Goal: Transaction & Acquisition: Purchase product/service

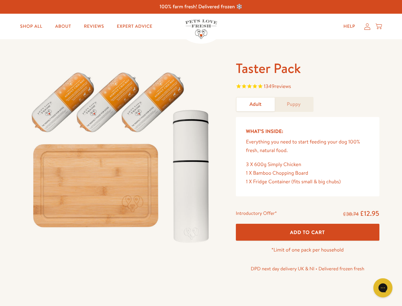
click at [201, 153] on img at bounding box center [122, 155] width 198 height 190
click at [308, 87] on span "1349 reviews" at bounding box center [308, 87] width 144 height 10
click at [308, 232] on div "Introductory Offer* £38.74 £12.95 Add To Cart *Limit of one pack per household …" at bounding box center [308, 242] width 154 height 73
click at [383, 288] on icon "Gorgias live chat" at bounding box center [383, 287] width 6 height 6
